Goal: Task Accomplishment & Management: Use online tool/utility

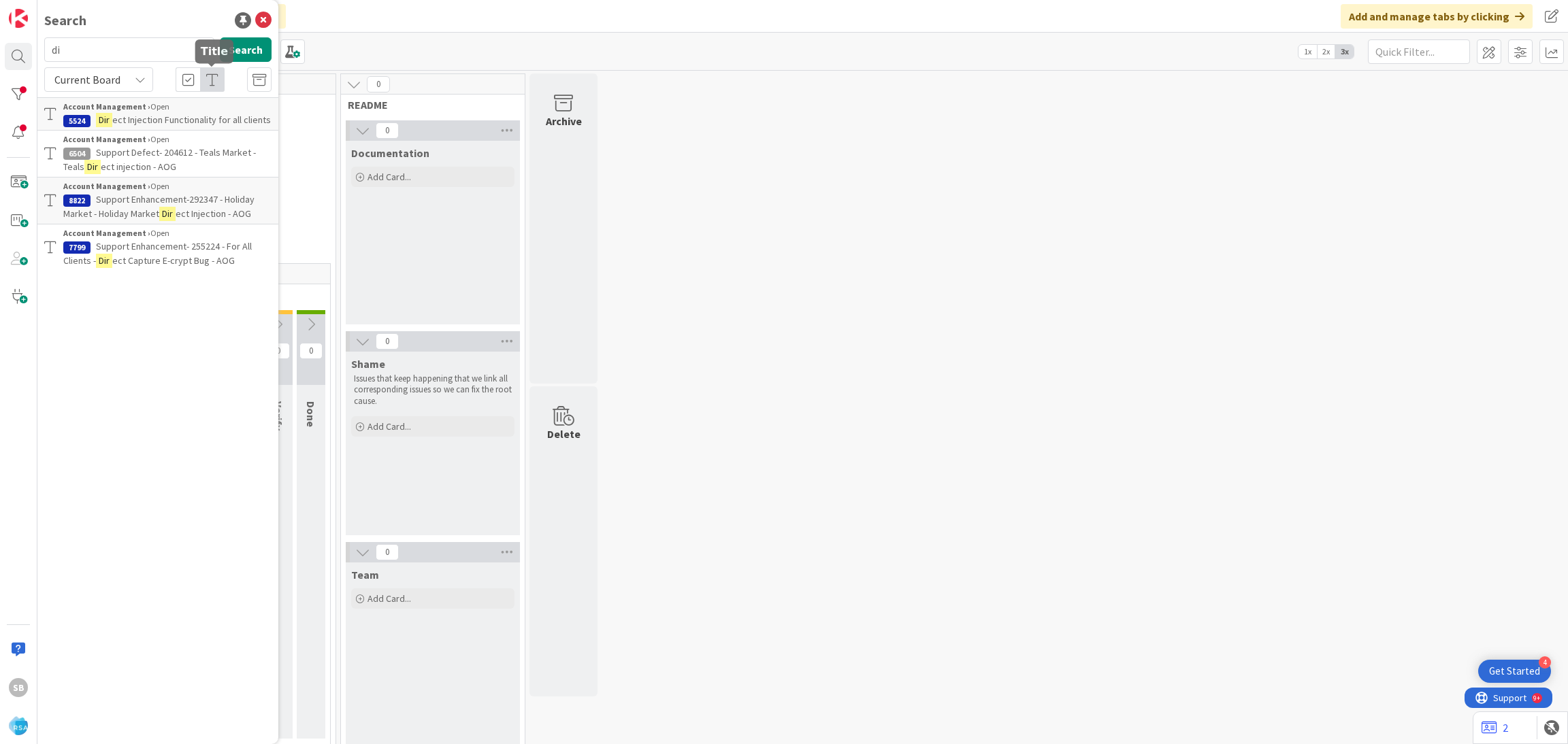
type input "d"
type input "9240"
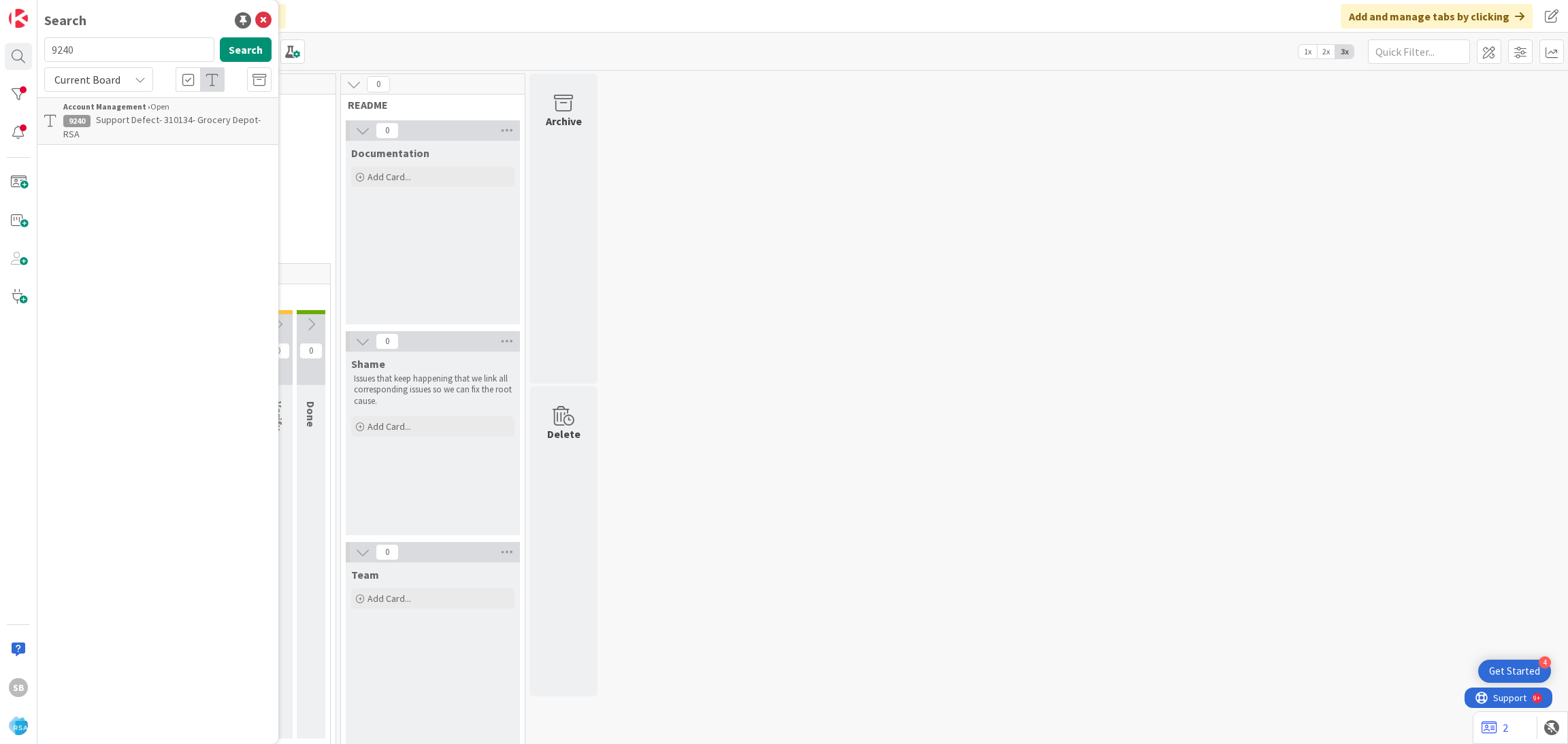
click at [177, 114] on span "Support Defect- 310134- Grocery Depot- RSA" at bounding box center [162, 127] width 197 height 27
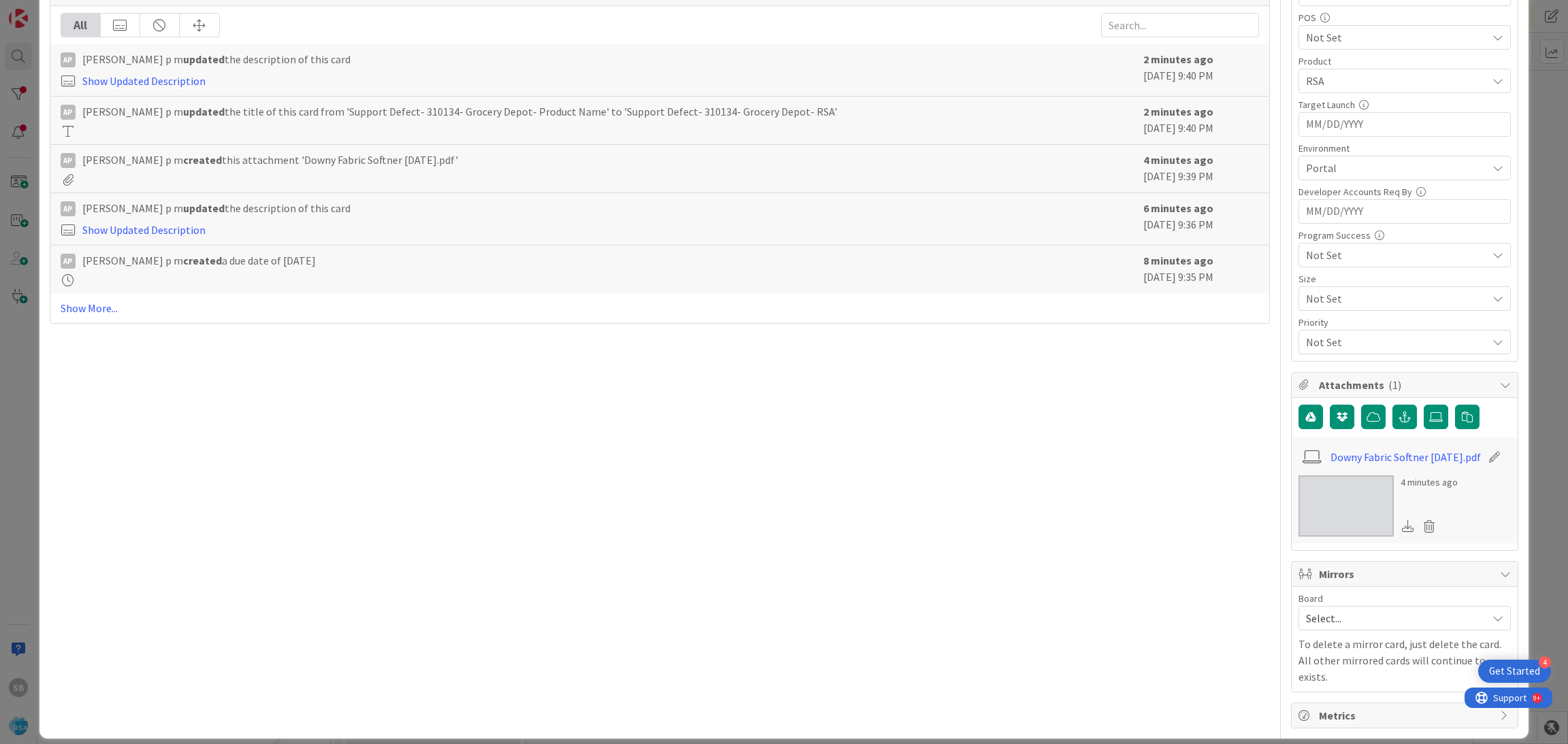
click at [1329, 627] on span "Select..." at bounding box center [1393, 618] width 174 height 19
click at [1325, 705] on span "Software Development" at bounding box center [1414, 706] width 180 height 20
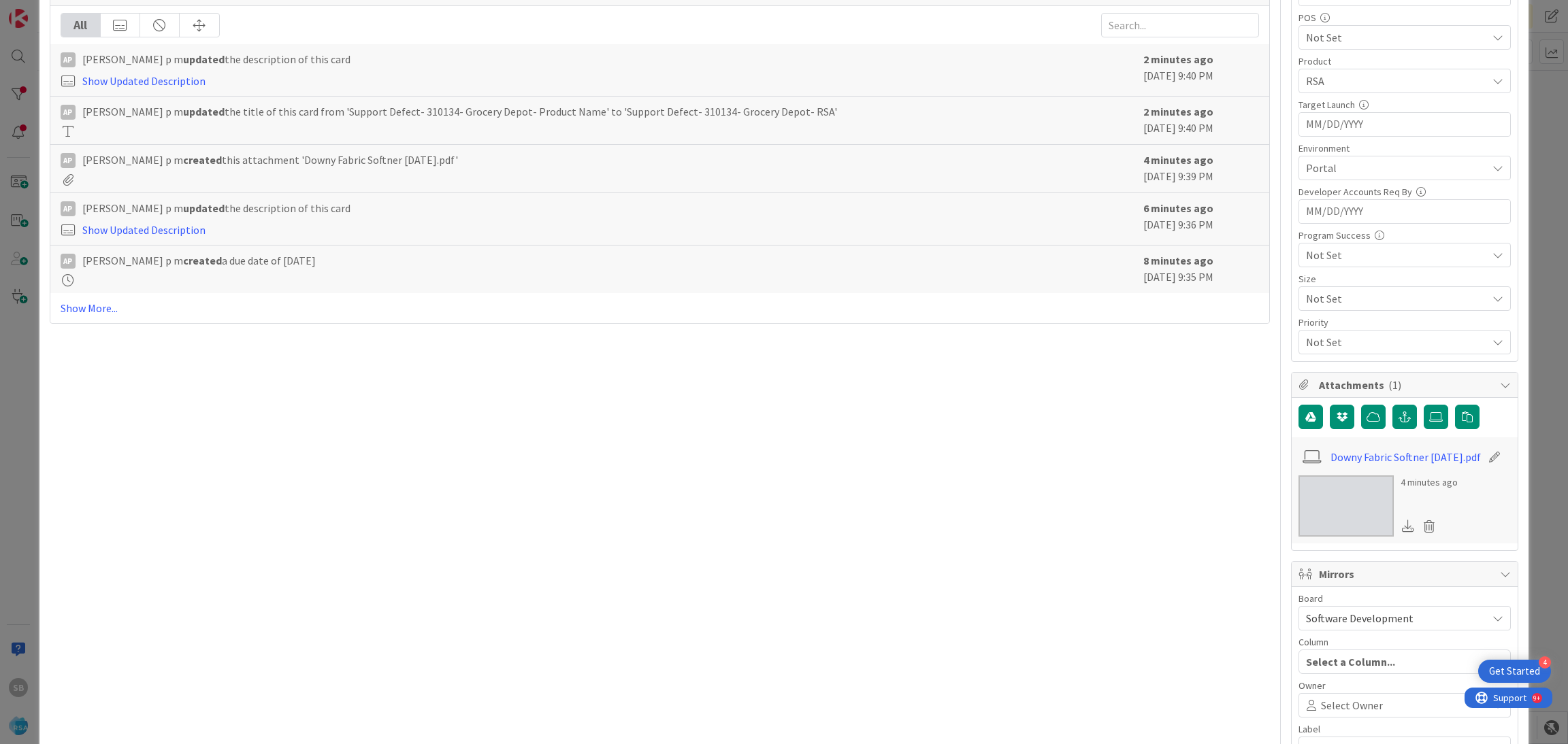
click at [1325, 705] on span "Select Owner" at bounding box center [1351, 705] width 62 height 17
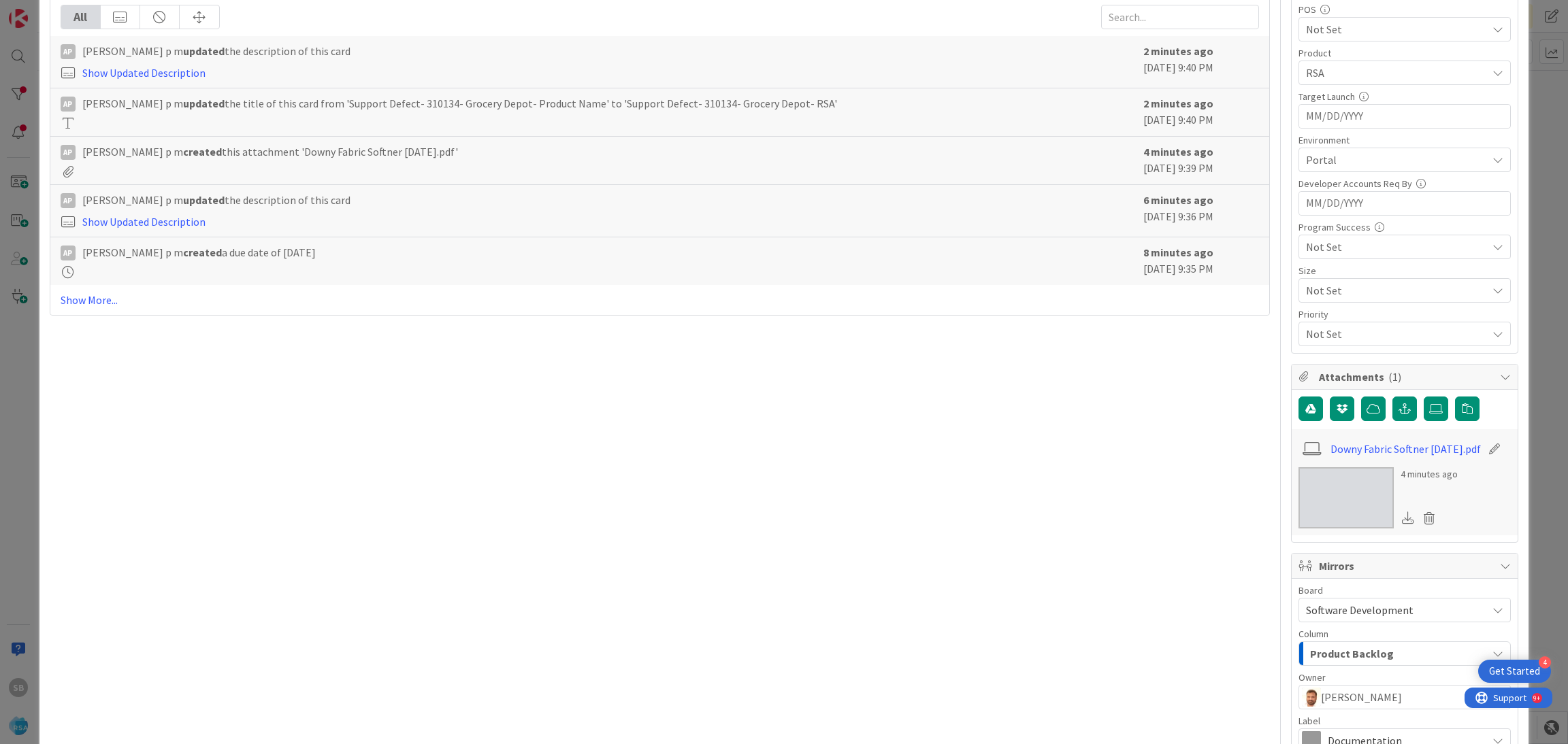
scroll to position [611, 0]
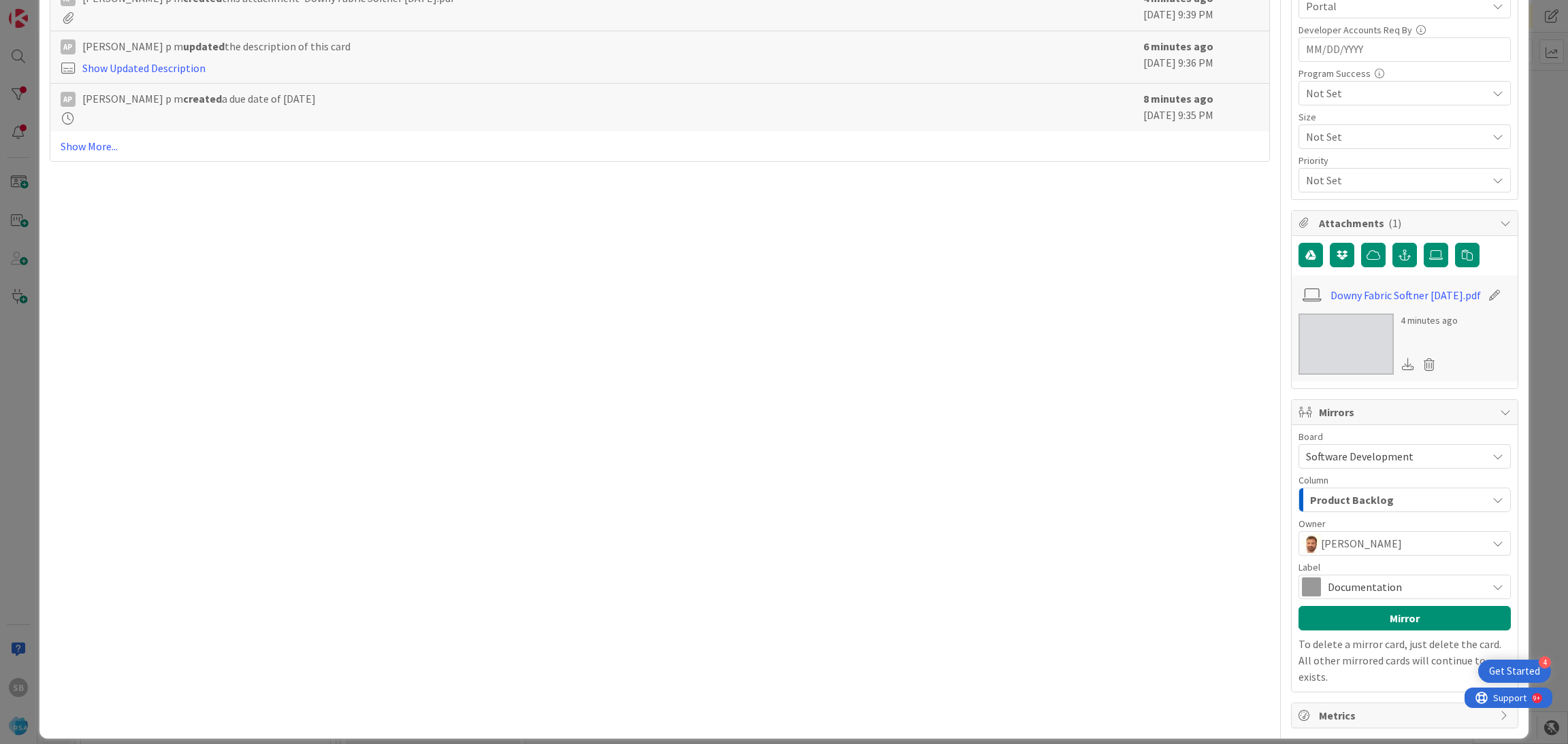
click at [1367, 589] on span "Documentation" at bounding box center [1403, 587] width 152 height 19
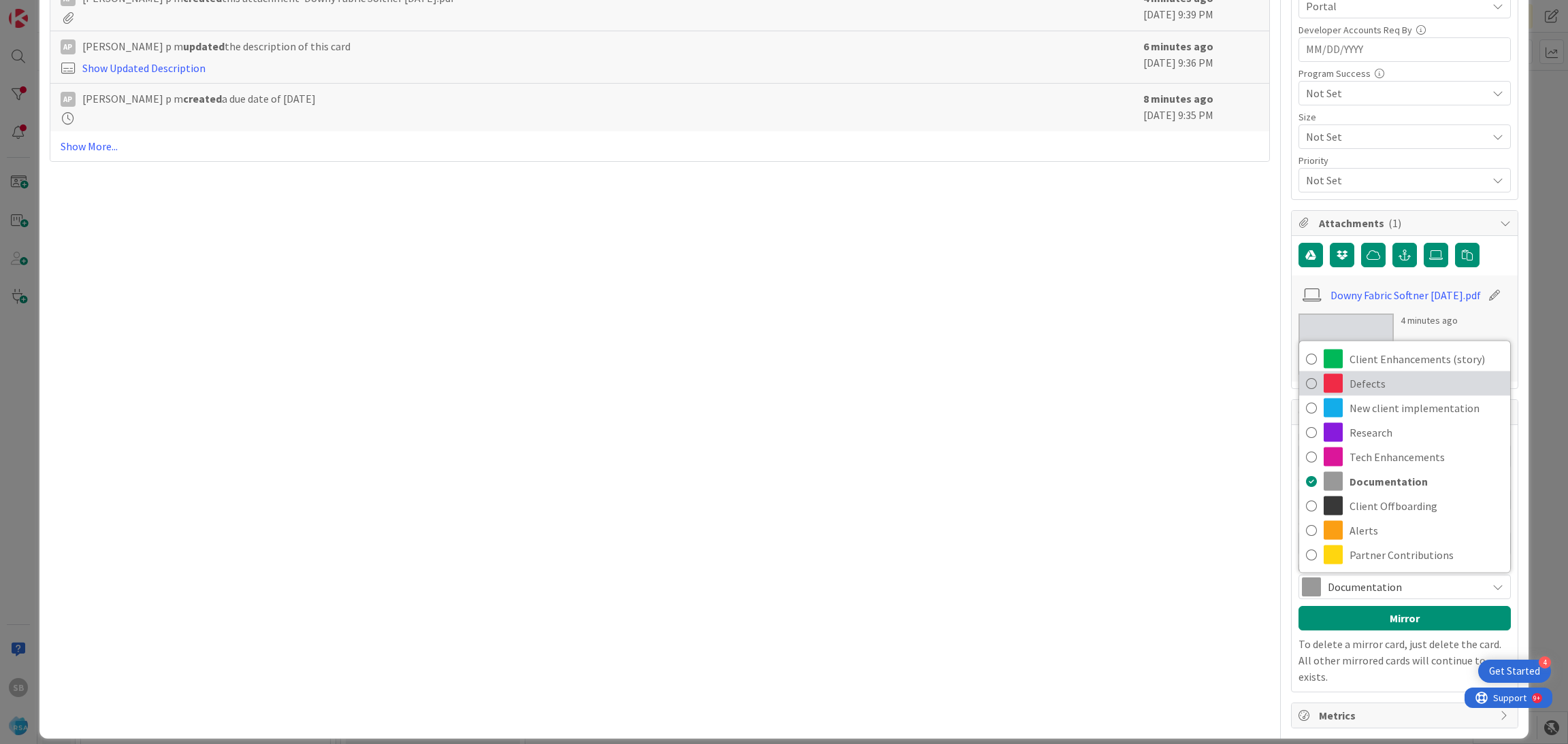
click at [1349, 388] on span "Defects" at bounding box center [1426, 383] width 154 height 20
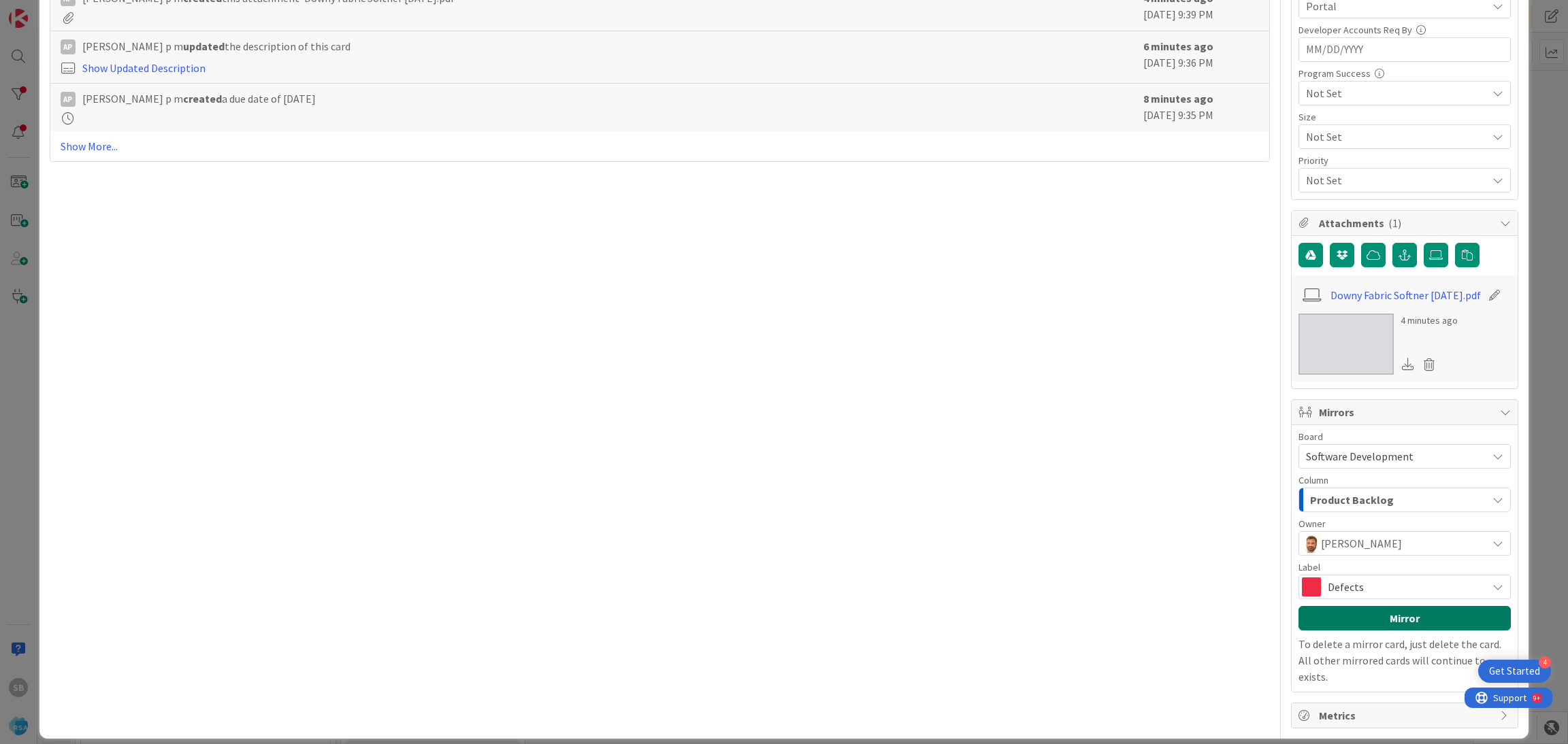
click at [1358, 621] on button "Mirror" at bounding box center [1404, 618] width 212 height 25
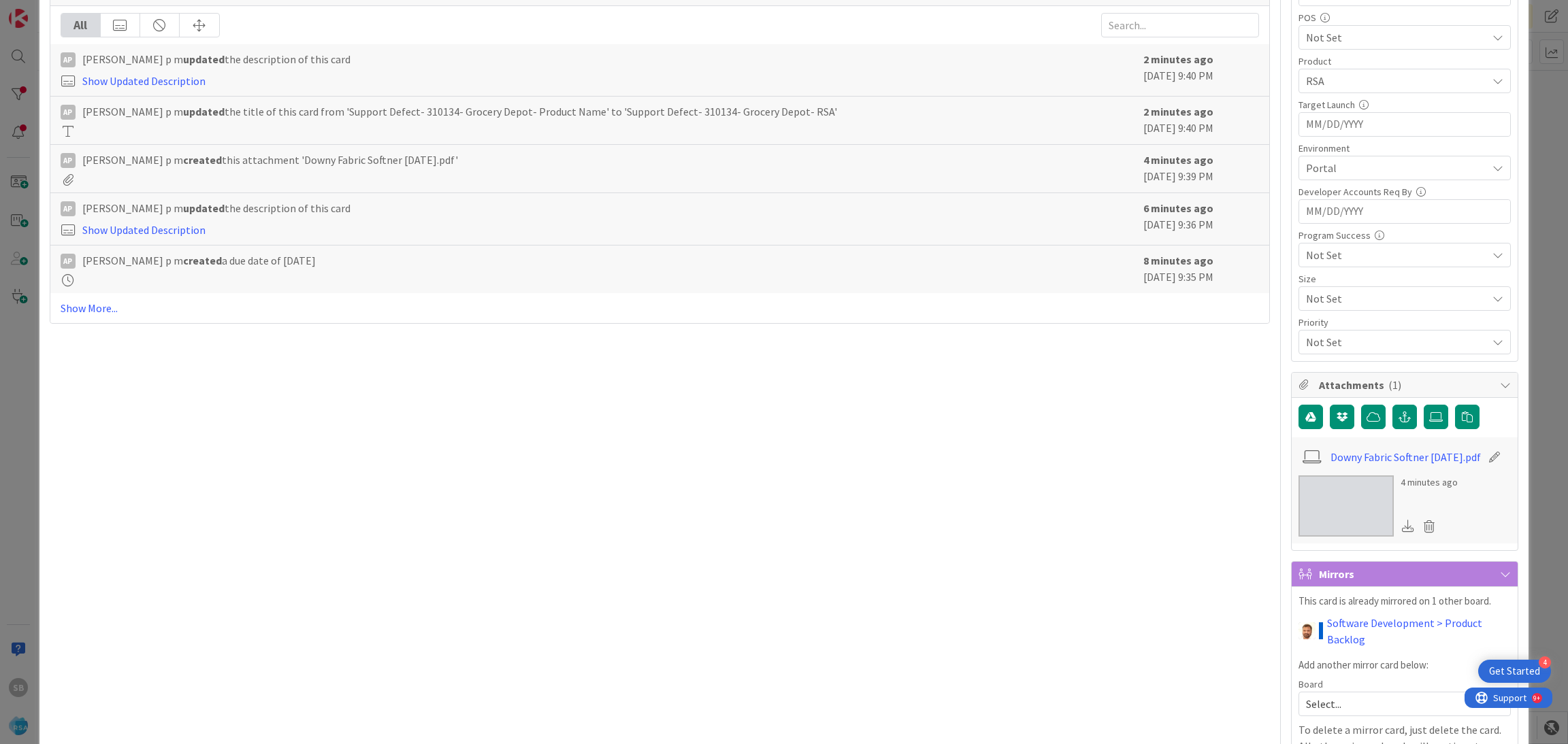
scroll to position [535, 0]
